Goal: Information Seeking & Learning: Learn about a topic

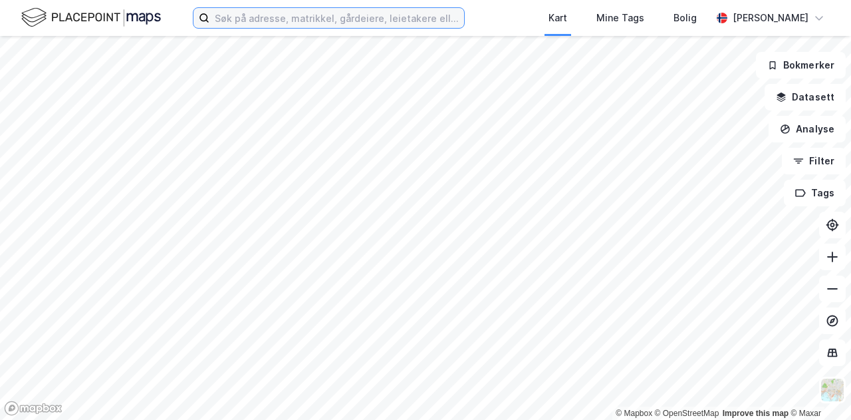
click at [242, 15] on input at bounding box center [336, 18] width 255 height 20
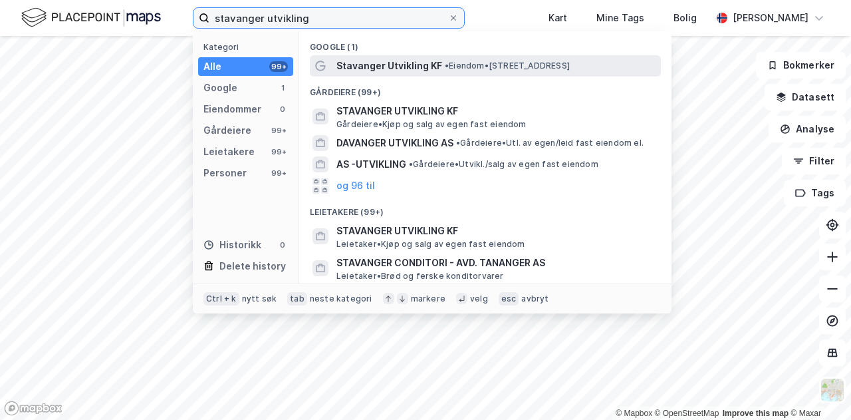
type input "stavanger utvikling"
click at [381, 60] on span "Stavanger Utvikling KF" at bounding box center [390, 66] width 106 height 16
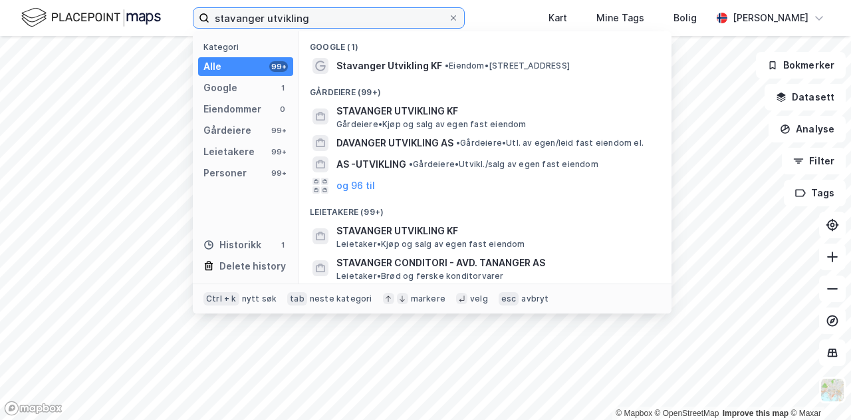
click at [346, 23] on input "stavanger utvikling" at bounding box center [328, 18] width 239 height 20
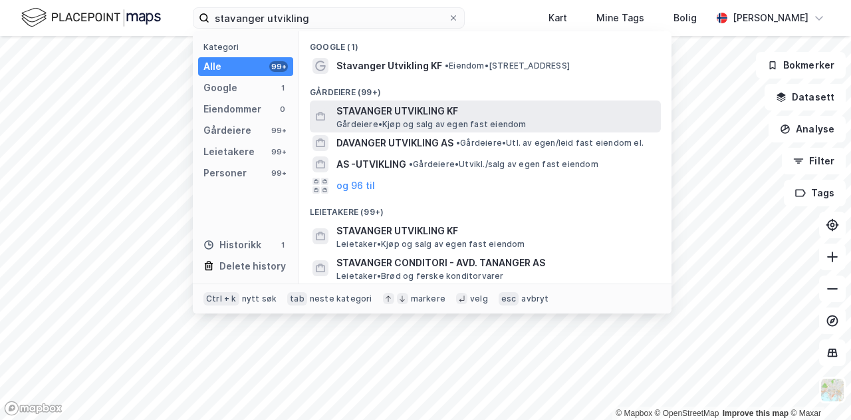
click at [371, 111] on span "STAVANGER UTVIKLING KF" at bounding box center [496, 111] width 319 height 16
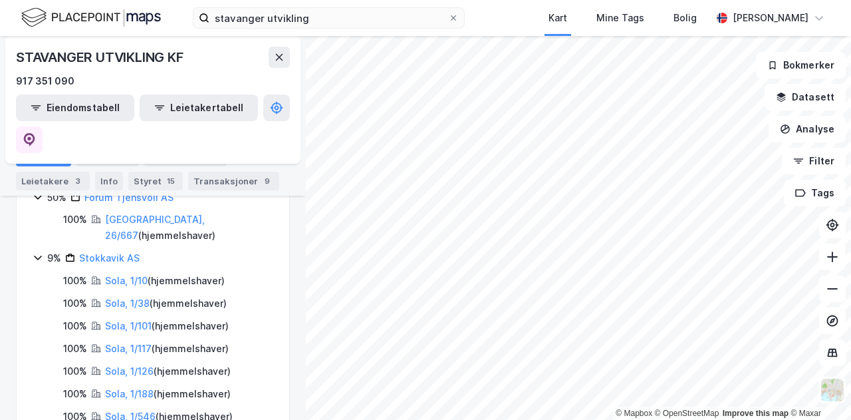
scroll to position [314, 0]
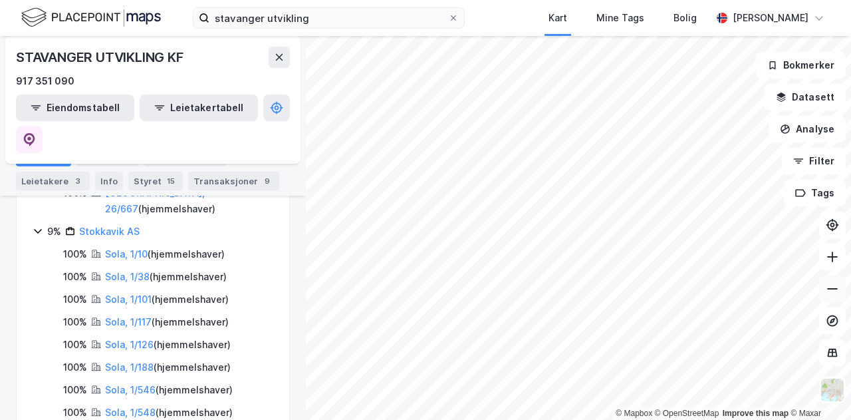
click at [835, 286] on icon at bounding box center [832, 288] width 13 height 13
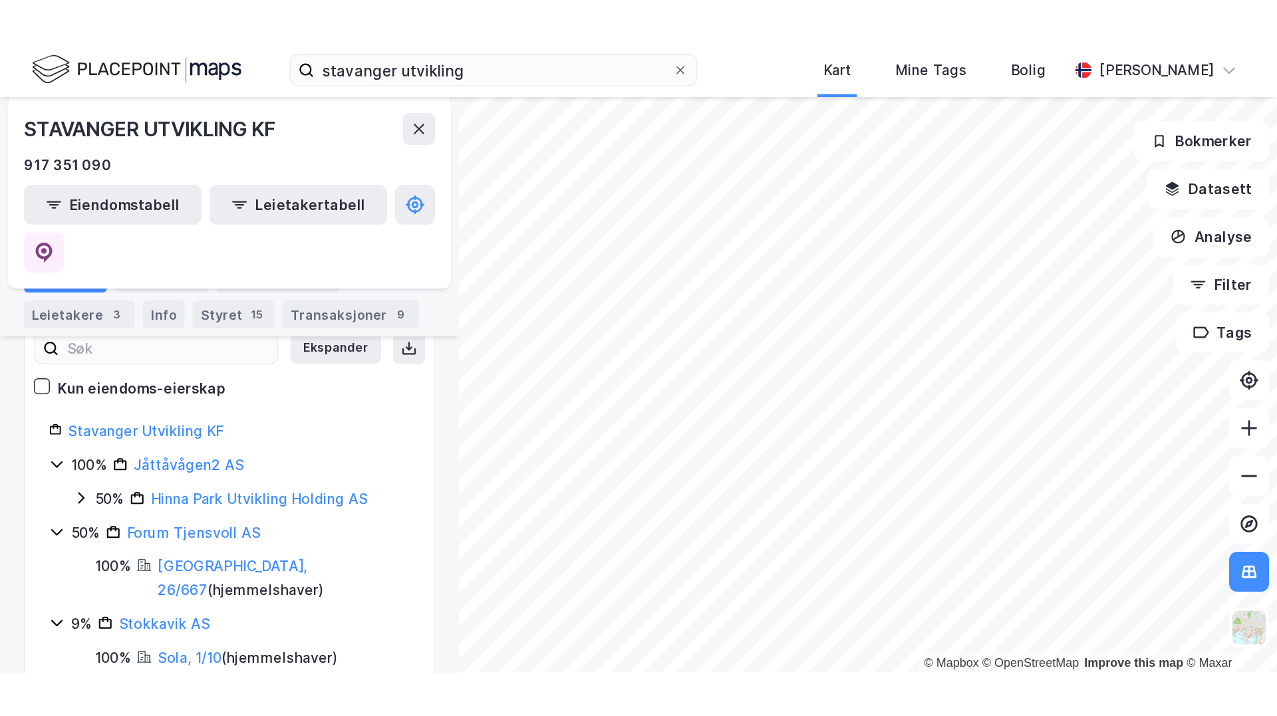
scroll to position [159, 0]
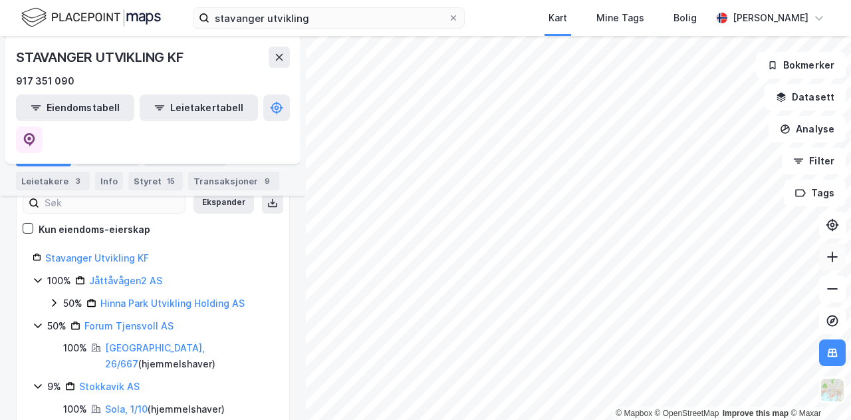
click at [836, 258] on icon at bounding box center [832, 256] width 13 height 13
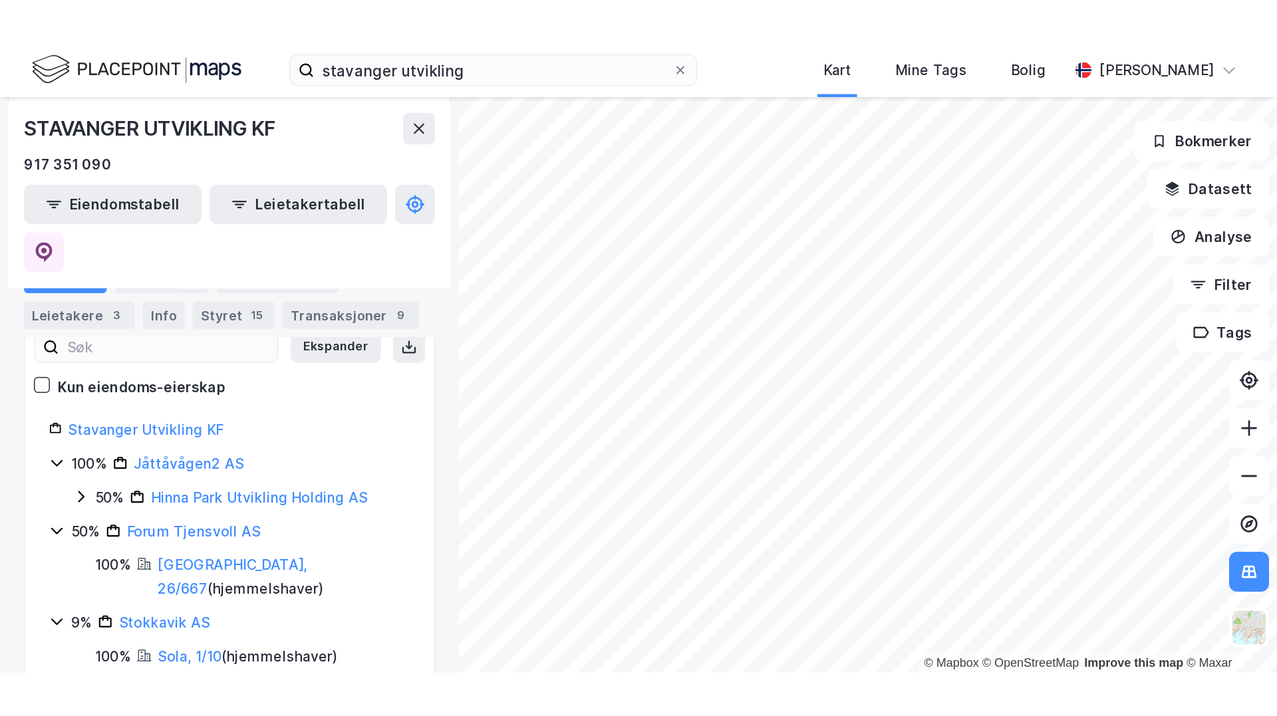
scroll to position [0, 0]
